Goal: Task Accomplishment & Management: Manage account settings

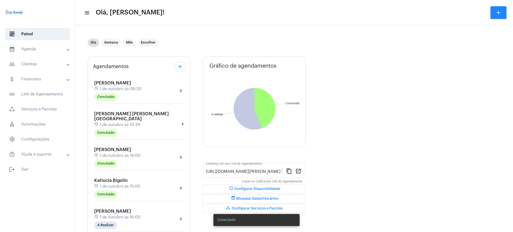
click at [55, 51] on mat-panel-title "calendar_month_outlined Agenda" at bounding box center [38, 49] width 58 height 6
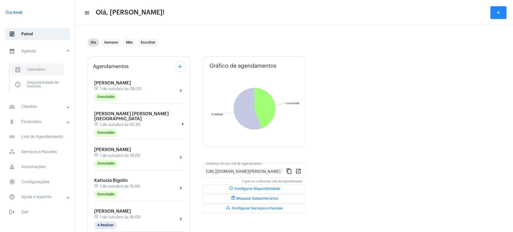
click at [56, 67] on span "calendar_month_outlined Calendário" at bounding box center [37, 70] width 53 height 12
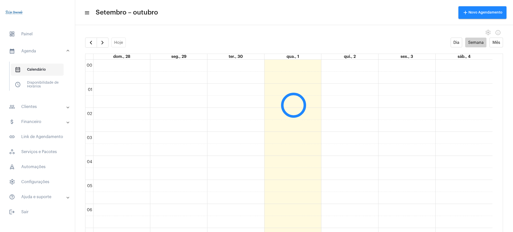
scroll to position [145, 0]
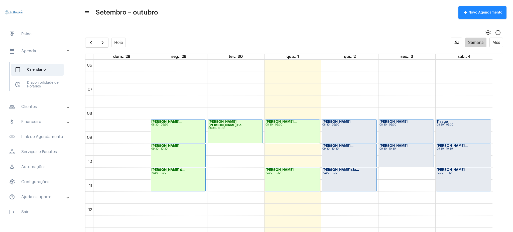
click at [101, 48] on full-calendar "Hoje Dia Semana Mês dom., 28 seg., 29 ter., 30 qua., 1 qui., 2 sex., 3 sáb., 4 …" at bounding box center [294, 140] width 438 height 204
click at [100, 43] on span "button" at bounding box center [102, 43] width 6 height 6
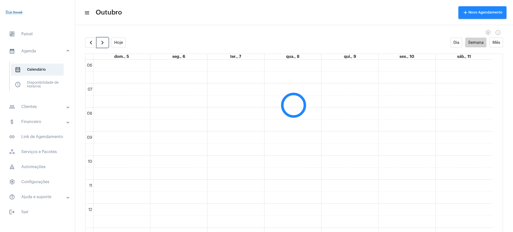
scroll to position [145, 0]
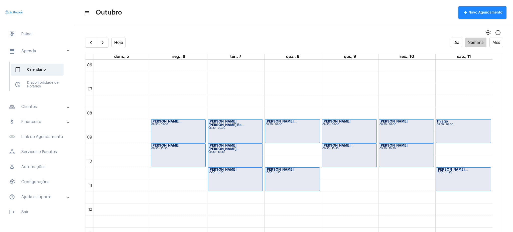
drag, startPoint x: 498, startPoint y: 142, endPoint x: 495, endPoint y: 140, distance: 3.4
click at [495, 140] on td "00 01 02 03 04 05 06 07 08 09 10 11 12 13 14 15 16 17 18 19 20 21 22 23 [PERSON…" at bounding box center [293, 151] width 417 height 182
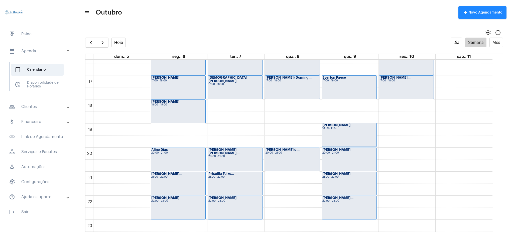
scroll to position [394, 0]
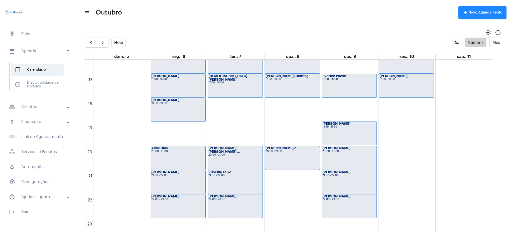
click at [177, 19] on mat-toolbar-row "menu Outubro add Novo Agendamento" at bounding box center [294, 13] width 438 height 16
click at [119, 39] on button "Hoje" at bounding box center [118, 43] width 15 height 10
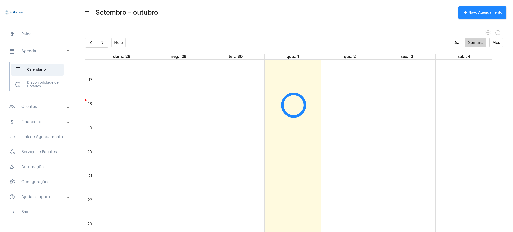
scroll to position [145, 0]
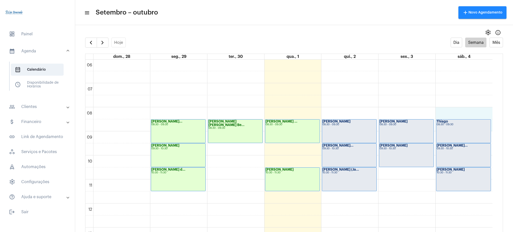
drag, startPoint x: 491, startPoint y: 116, endPoint x: 494, endPoint y: 126, distance: 10.1
click at [494, 126] on div "00 01 02 03 04 05 06 07 08 09 10 11 12 13 14 15 16 17 18 19 20 21 22 23 [PERSON…" at bounding box center [293, 151] width 417 height 182
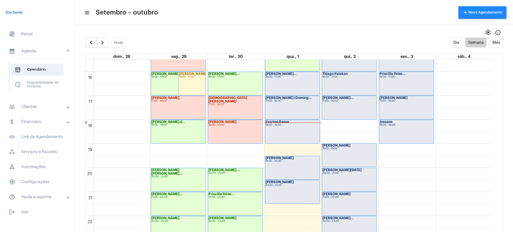
scroll to position [394, 0]
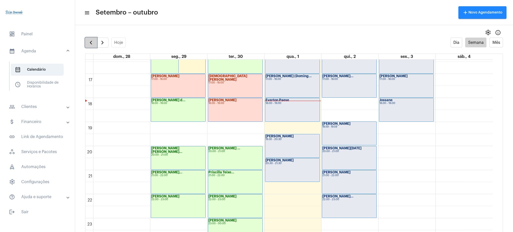
click at [92, 39] on button "button" at bounding box center [91, 43] width 12 height 10
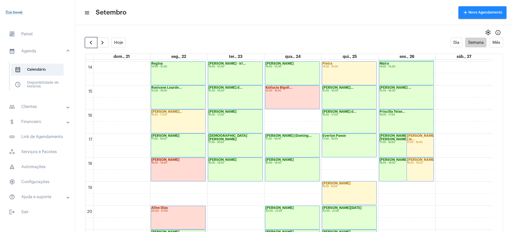
scroll to position [332, 0]
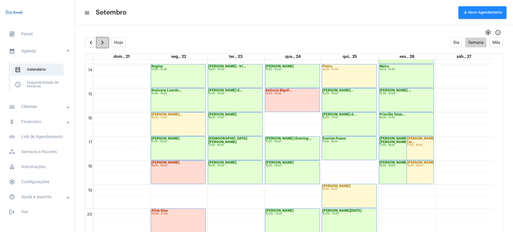
click at [101, 40] on span "button" at bounding box center [102, 43] width 6 height 6
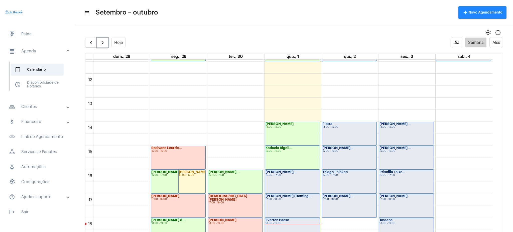
scroll to position [276, 0]
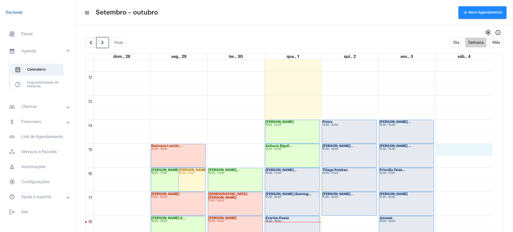
click at [490, 150] on div "00 01 02 03 04 05 06 07 08 09 10 11 12 13 14 15 16 17 18 19 20 21 22 23 [PERSON…" at bounding box center [288, 71] width 407 height 577
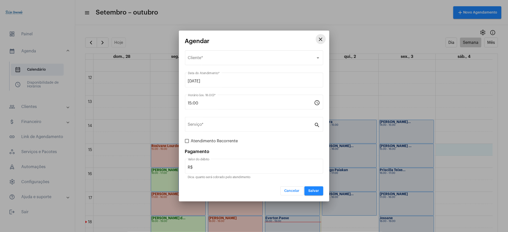
click at [319, 36] on mat-icon "close" at bounding box center [321, 39] width 6 height 6
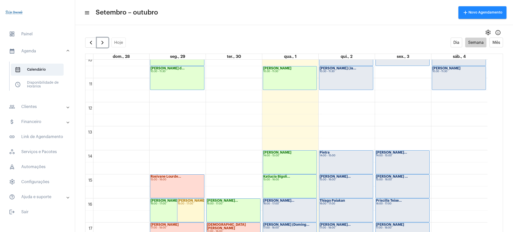
scroll to position [251, 0]
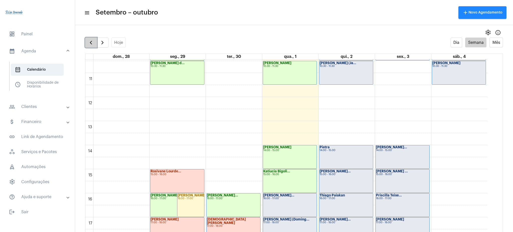
click at [90, 40] on span "button" at bounding box center [91, 43] width 6 height 6
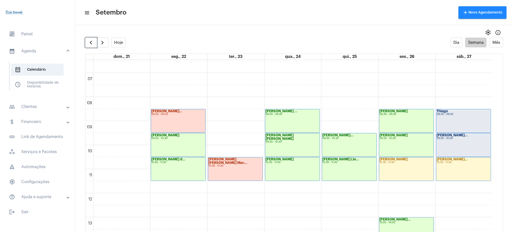
scroll to position [156, 0]
click at [95, 39] on button "button" at bounding box center [91, 43] width 12 height 10
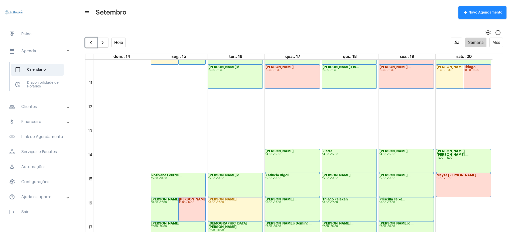
scroll to position [262, 0]
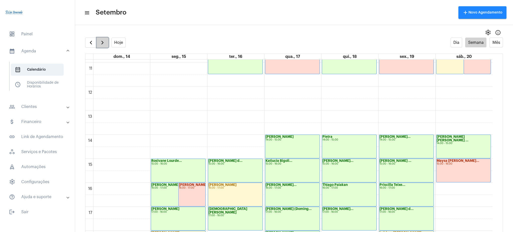
click at [106, 45] on button "button" at bounding box center [103, 43] width 12 height 10
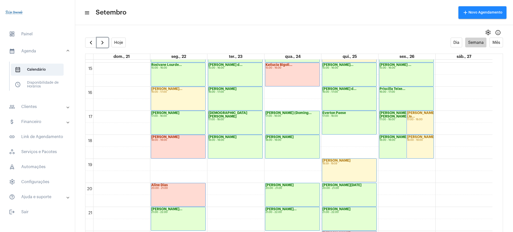
scroll to position [356, 0]
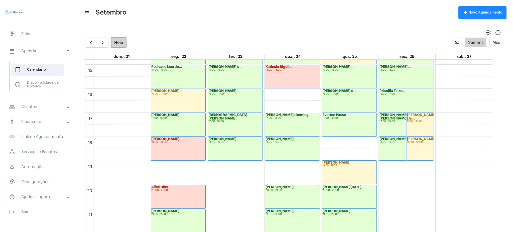
click at [114, 42] on button "Hoje" at bounding box center [118, 43] width 15 height 10
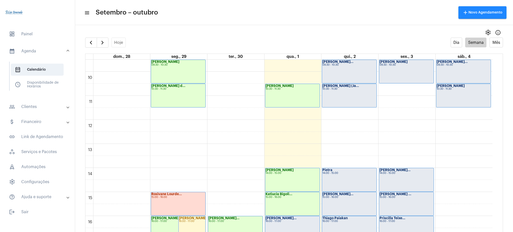
scroll to position [224, 0]
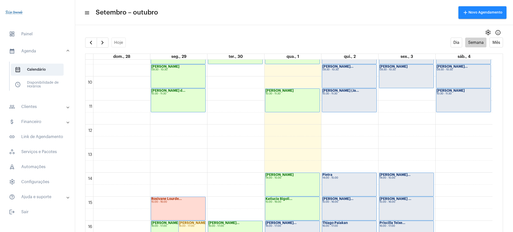
click at [39, 109] on mat-panel-title "people_outline Clientes" at bounding box center [38, 107] width 58 height 6
click at [44, 83] on span "people_outline Meus Clientes" at bounding box center [37, 86] width 53 height 12
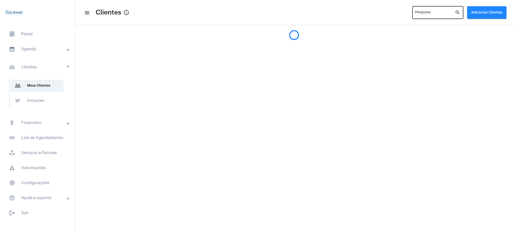
click at [419, 10] on div "Pesquisar" at bounding box center [435, 12] width 40 height 14
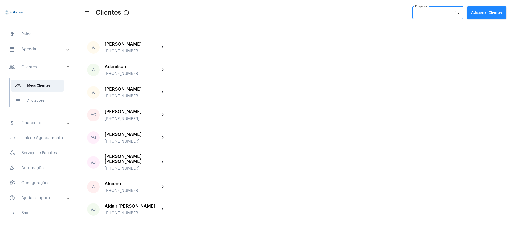
type input "á"
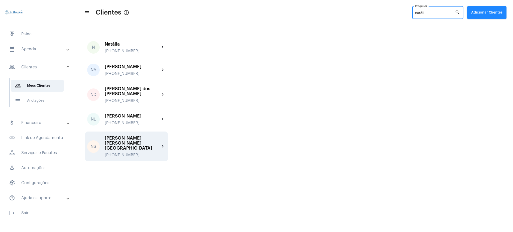
type input "natáli"
click at [158, 137] on div "[PERSON_NAME] [PERSON_NAME][GEOGRAPHIC_DATA]" at bounding box center [132, 142] width 55 height 15
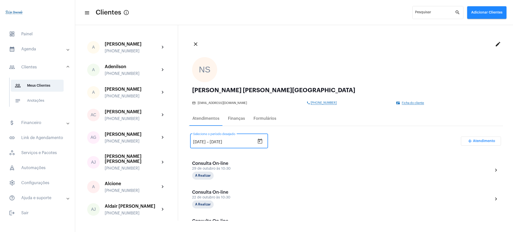
click at [198, 141] on input "[DATE]" at bounding box center [199, 142] width 13 height 5
type input "[DATE]"
click at [293, 136] on div "[DATE] [DATE] – [DATE] Selecione o período desejado add Atendimento" at bounding box center [345, 143] width 311 height 24
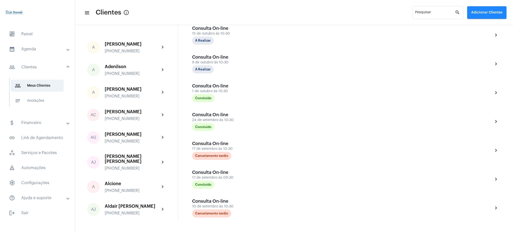
scroll to position [191, 0]
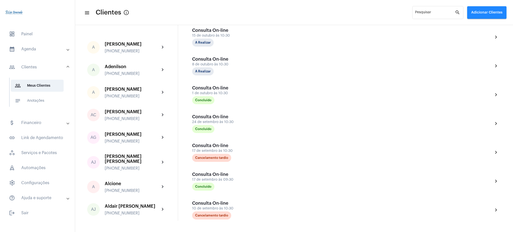
drag, startPoint x: 507, startPoint y: 83, endPoint x: 512, endPoint y: 86, distance: 6.3
click at [512, 86] on div "close edit NS [PERSON_NAME] [PERSON_NAME] mail_outline [PERSON_NAME][EMAIL_ADDR…" at bounding box center [345, 123] width 335 height 196
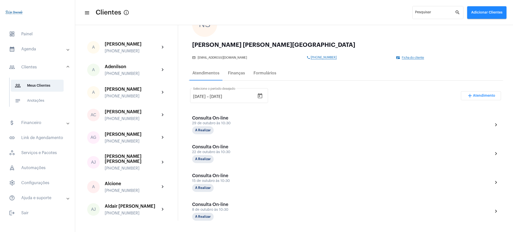
scroll to position [0, 0]
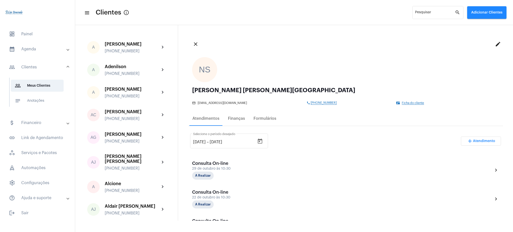
click at [48, 51] on mat-panel-title "calendar_month_outlined Agenda" at bounding box center [38, 49] width 58 height 6
click at [49, 63] on mat-list "calendar_month_outlined Calendário schedule Disponibilidade de Horários" at bounding box center [41, 76] width 63 height 29
click at [51, 66] on span "calendar_month_outlined Calendário" at bounding box center [37, 70] width 53 height 12
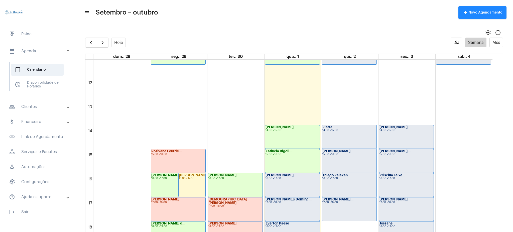
scroll to position [273, 0]
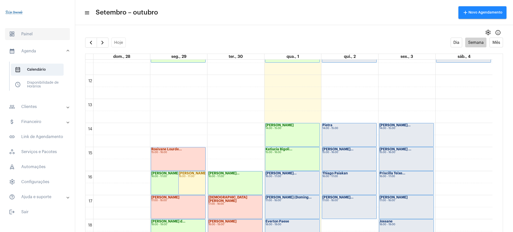
click at [38, 31] on span "dashboard Painel" at bounding box center [37, 34] width 65 height 12
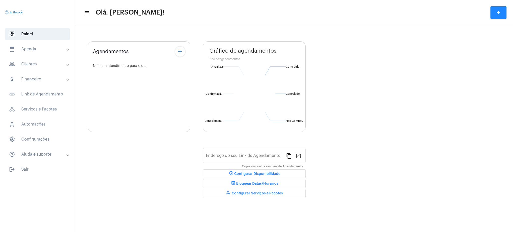
type input "[URL][DOMAIN_NAME][PERSON_NAME]"
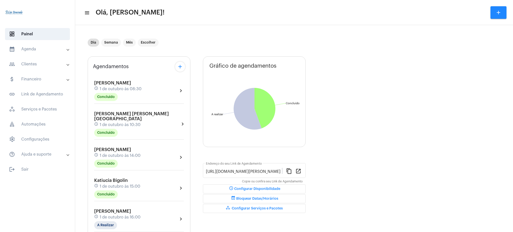
click at [35, 47] on mat-panel-title "calendar_month_outlined Agenda" at bounding box center [38, 49] width 58 height 6
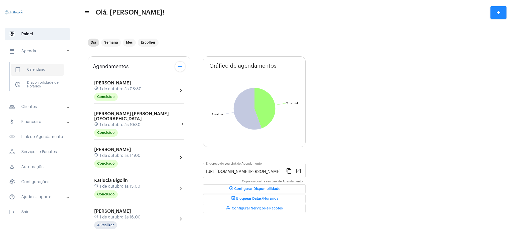
click at [49, 64] on span "calendar_month_outlined Calendário" at bounding box center [37, 70] width 53 height 12
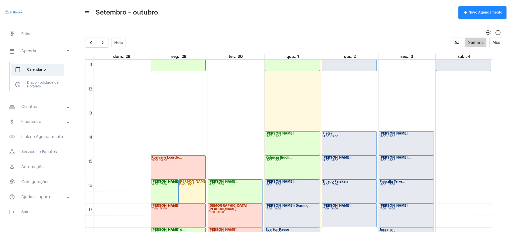
scroll to position [294, 0]
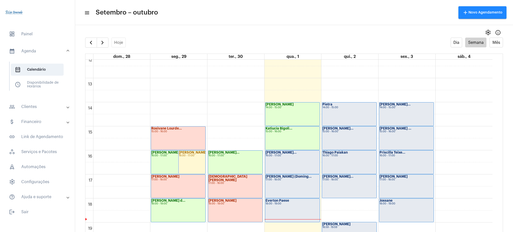
click at [56, 103] on mat-expansion-panel-header "people_outline Clientes" at bounding box center [39, 107] width 72 height 12
click at [45, 85] on span "people_outline Meus Clientes" at bounding box center [37, 86] width 53 height 12
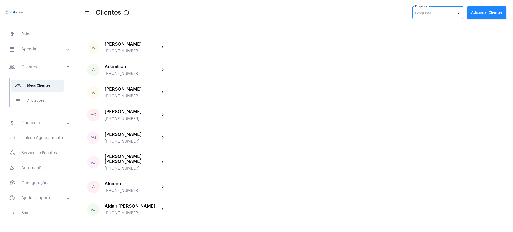
click at [438, 13] on input "Pesquisar" at bounding box center [435, 14] width 40 height 4
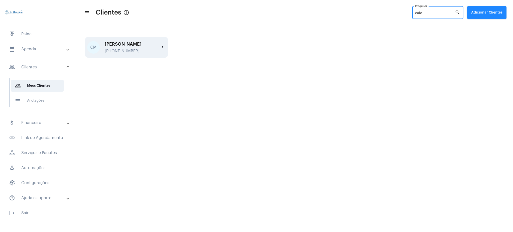
type input "caio"
click at [161, 43] on div "CM [PERSON_NAME] [PHONE_NUMBER] chevron_right" at bounding box center [126, 47] width 83 height 21
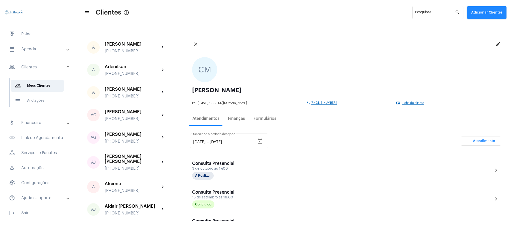
click at [35, 55] on mat-accordion "calendar_month_outlined Agenda calendar_month_outlined Calendário schedule Disp…" at bounding box center [37, 123] width 75 height 161
click at [35, 52] on mat-expansion-panel-header "calendar_month_outlined Agenda" at bounding box center [39, 49] width 72 height 12
click at [49, 66] on span "calendar_month_outlined Calendário" at bounding box center [37, 70] width 53 height 12
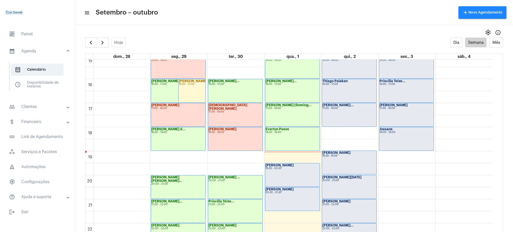
scroll to position [394, 0]
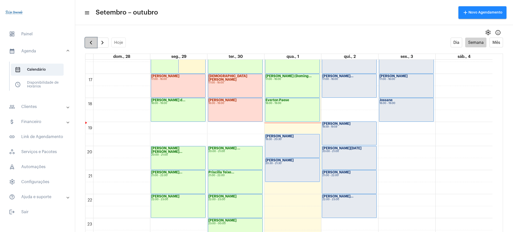
click at [93, 44] on span "button" at bounding box center [91, 43] width 6 height 6
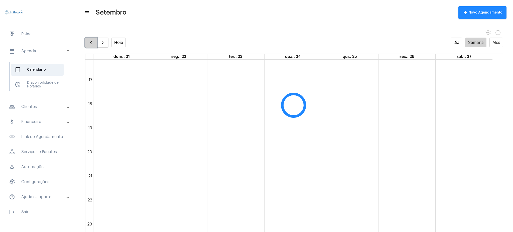
scroll to position [145, 0]
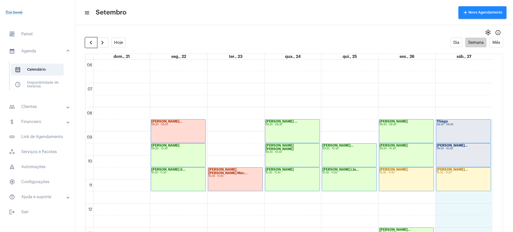
drag, startPoint x: 492, startPoint y: 121, endPoint x: 469, endPoint y: 237, distance: 118.4
click at [469, 232] on html "dashboard Painel calendar_month_outlined Agenda calendar_month_outlined Calendá…" at bounding box center [256, 116] width 513 height 232
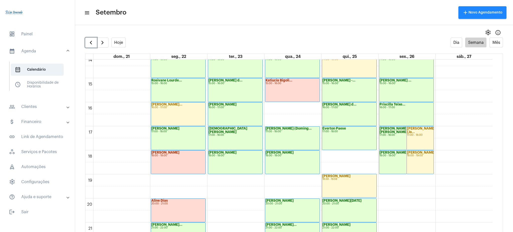
scroll to position [345, 0]
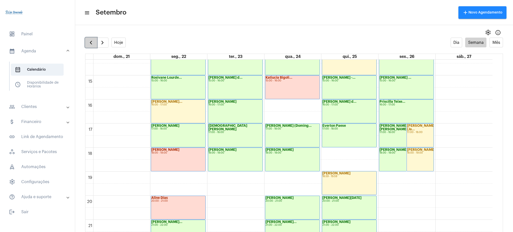
click at [93, 41] on span "button" at bounding box center [91, 43] width 6 height 6
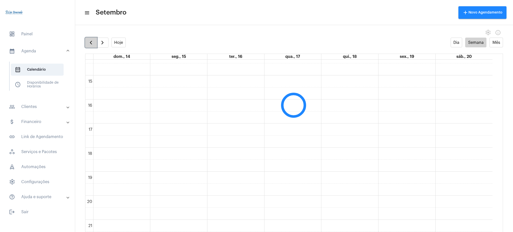
scroll to position [145, 0]
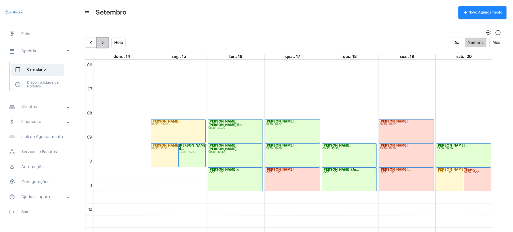
click at [105, 40] on span "button" at bounding box center [102, 43] width 6 height 6
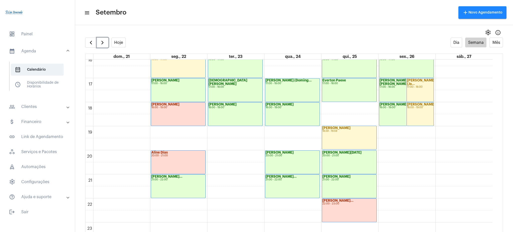
scroll to position [393, 0]
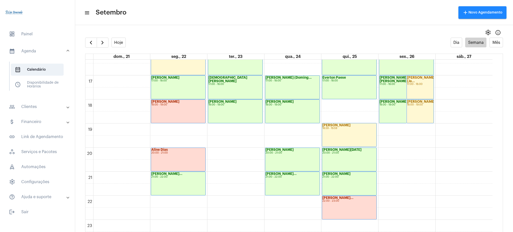
drag, startPoint x: 498, startPoint y: 207, endPoint x: 495, endPoint y: 190, distance: 17.4
click at [495, 190] on td "00 01 02 03 04 05 06 07 08 09 10 11 12 13 14 15 16 17 18 19 20 21 22 23 [PERSON…" at bounding box center [293, 151] width 417 height 182
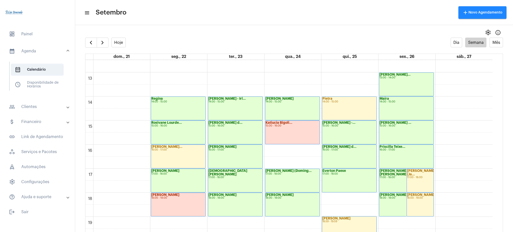
scroll to position [302, 0]
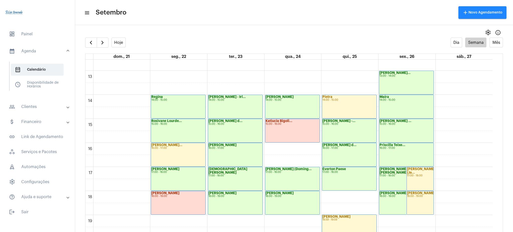
click at [63, 104] on mat-panel-title "people_outline Clientes" at bounding box center [38, 107] width 58 height 6
click at [44, 88] on span "people_outline Meus Clientes" at bounding box center [37, 86] width 53 height 12
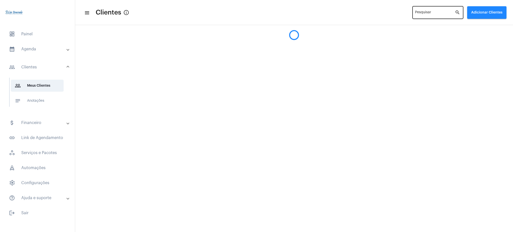
click at [425, 11] on div "Pesquisar" at bounding box center [435, 12] width 40 height 14
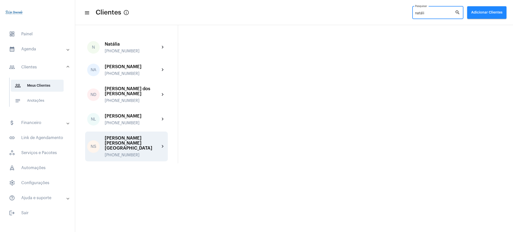
type input "natáli"
click at [155, 141] on div "[PERSON_NAME] [PERSON_NAME][GEOGRAPHIC_DATA] [PHONE_NUMBER]" at bounding box center [132, 146] width 55 height 22
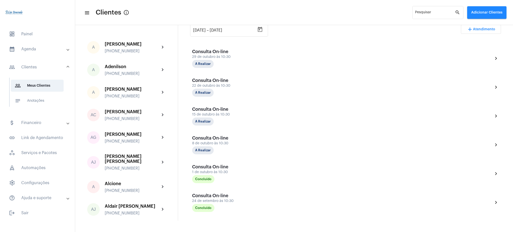
scroll to position [113, 0]
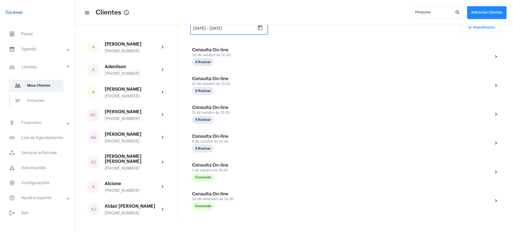
click at [198, 31] on input "[DATE]" at bounding box center [199, 28] width 13 height 5
type input "[DATE]"
click at [306, 27] on div "[DATE] [DATE] – [DATE] Selecione o período desejado add Atendimento" at bounding box center [345, 30] width 311 height 24
click at [509, 69] on div "close edit NS [PERSON_NAME] [PERSON_NAME] mail_outline [PERSON_NAME][EMAIL_ADDR…" at bounding box center [345, 123] width 335 height 196
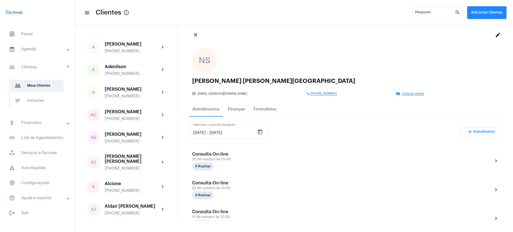
scroll to position [0, 0]
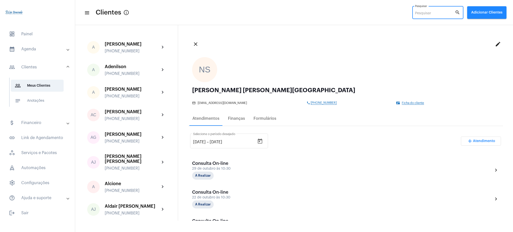
click at [437, 15] on input "Pesquisar" at bounding box center [435, 14] width 40 height 4
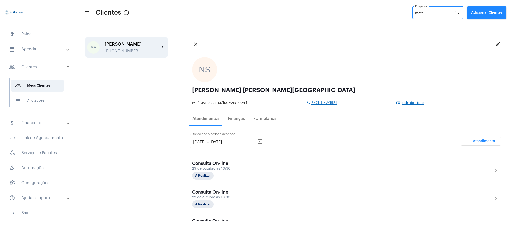
type input "mate"
click at [162, 45] on mat-icon "chevron_right" at bounding box center [163, 47] width 6 height 6
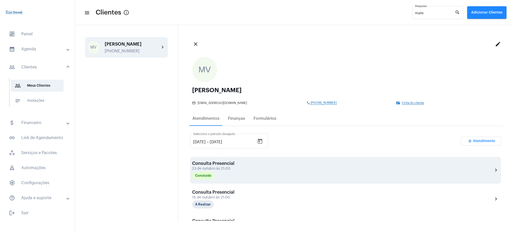
click at [200, 180] on div "Concluído" at bounding box center [203, 176] width 24 height 10
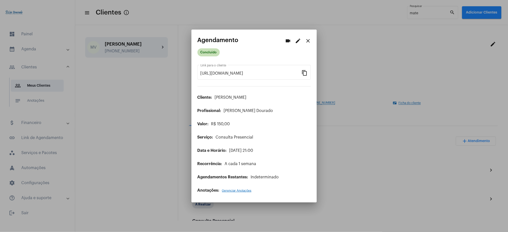
click at [203, 54] on div "videocam edit close Agendamento Concluído [URL][DOMAIN_NAME] Link para o client…" at bounding box center [254, 116] width 508 height 232
click at [203, 54] on mat-chip "Concluído" at bounding box center [208, 52] width 22 height 8
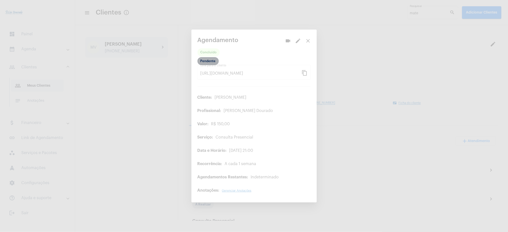
click at [203, 60] on mat-chip "Pendente" at bounding box center [207, 61] width 21 height 8
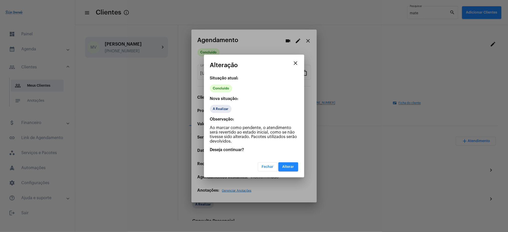
drag, startPoint x: 294, startPoint y: 162, endPoint x: 292, endPoint y: 167, distance: 6.1
click at [292, 167] on div "Fechar Alterar" at bounding box center [254, 163] width 88 height 15
click at [292, 167] on span "Alterar" at bounding box center [288, 167] width 12 height 4
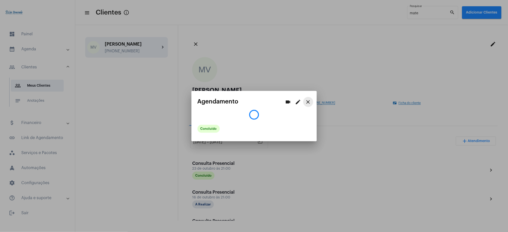
click at [308, 99] on mat-icon "close" at bounding box center [308, 102] width 6 height 6
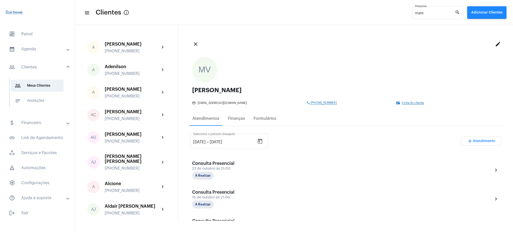
click at [28, 51] on mat-panel-title "calendar_month_outlined Agenda" at bounding box center [38, 49] width 58 height 6
click at [37, 66] on span "calendar_month_outlined Calendário" at bounding box center [37, 70] width 53 height 12
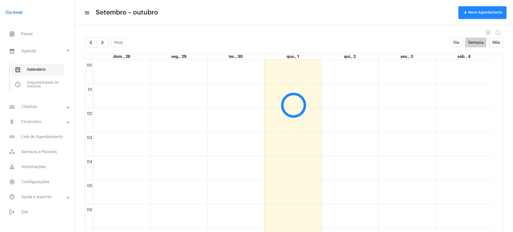
scroll to position [145, 0]
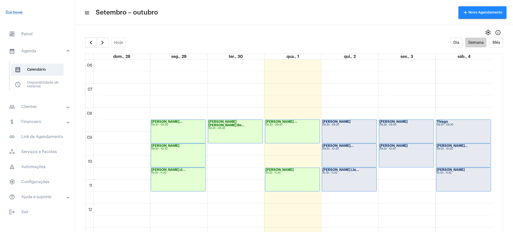
drag, startPoint x: 498, startPoint y: 137, endPoint x: 495, endPoint y: 138, distance: 3.3
click at [495, 138] on full-calendar "Hoje Dia Semana Mês dom., 28 seg., 29 ter., 30 qua., 1 qui., 2 sex., 3 sáb., 4 …" at bounding box center [294, 140] width 438 height 204
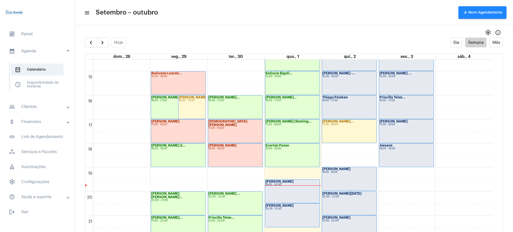
scroll to position [343, 0]
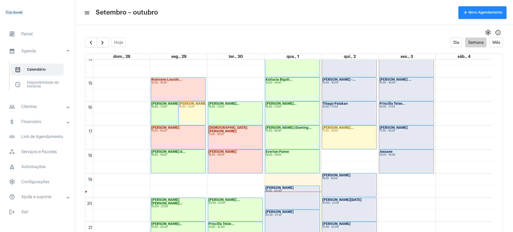
click at [43, 105] on mat-panel-title "people_outline Clientes" at bounding box center [38, 107] width 58 height 6
click at [53, 80] on span "people_outline Meus Clientes" at bounding box center [37, 86] width 53 height 12
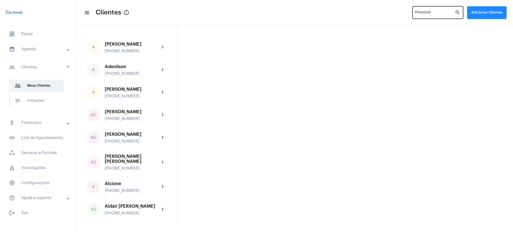
click at [428, 10] on div "Pesquisar" at bounding box center [435, 12] width 40 height 14
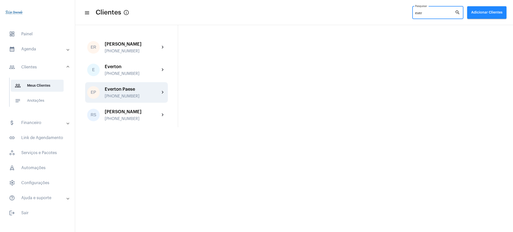
type input "ever"
click at [149, 94] on div "[PHONE_NUMBER]" at bounding box center [132, 96] width 55 height 5
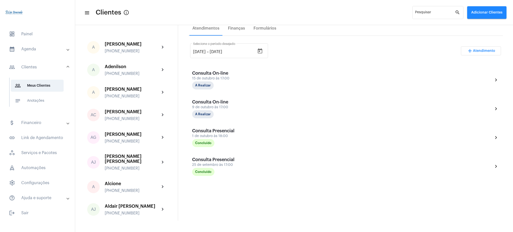
scroll to position [99, 0]
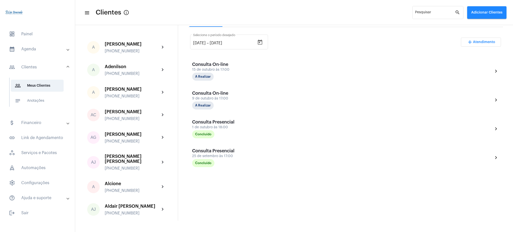
click at [37, 48] on mat-panel-title "calendar_month_outlined Agenda" at bounding box center [38, 49] width 58 height 6
click at [46, 64] on span "calendar_month_outlined Calendário" at bounding box center [37, 70] width 53 height 12
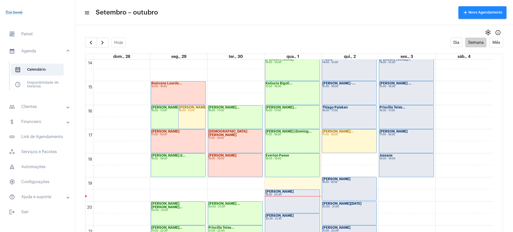
scroll to position [348, 0]
